Goal: Task Accomplishment & Management: Manage account settings

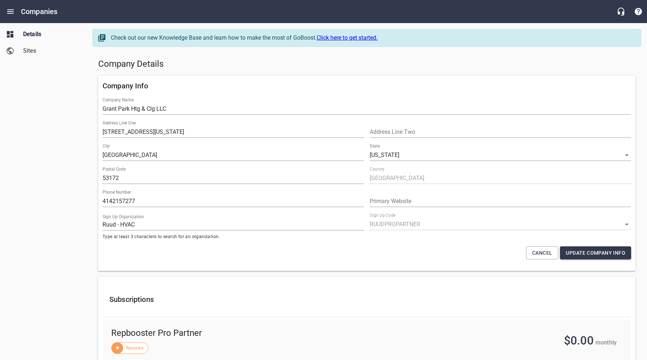
select select "[US_STATE]"
select select "63"
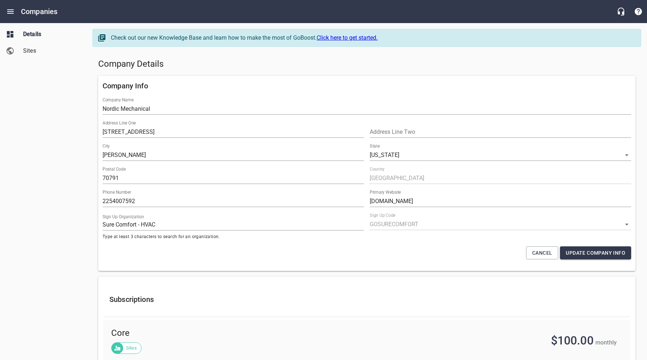
select select "[US_STATE]"
select select "32"
